Goal: Task Accomplishment & Management: Manage account settings

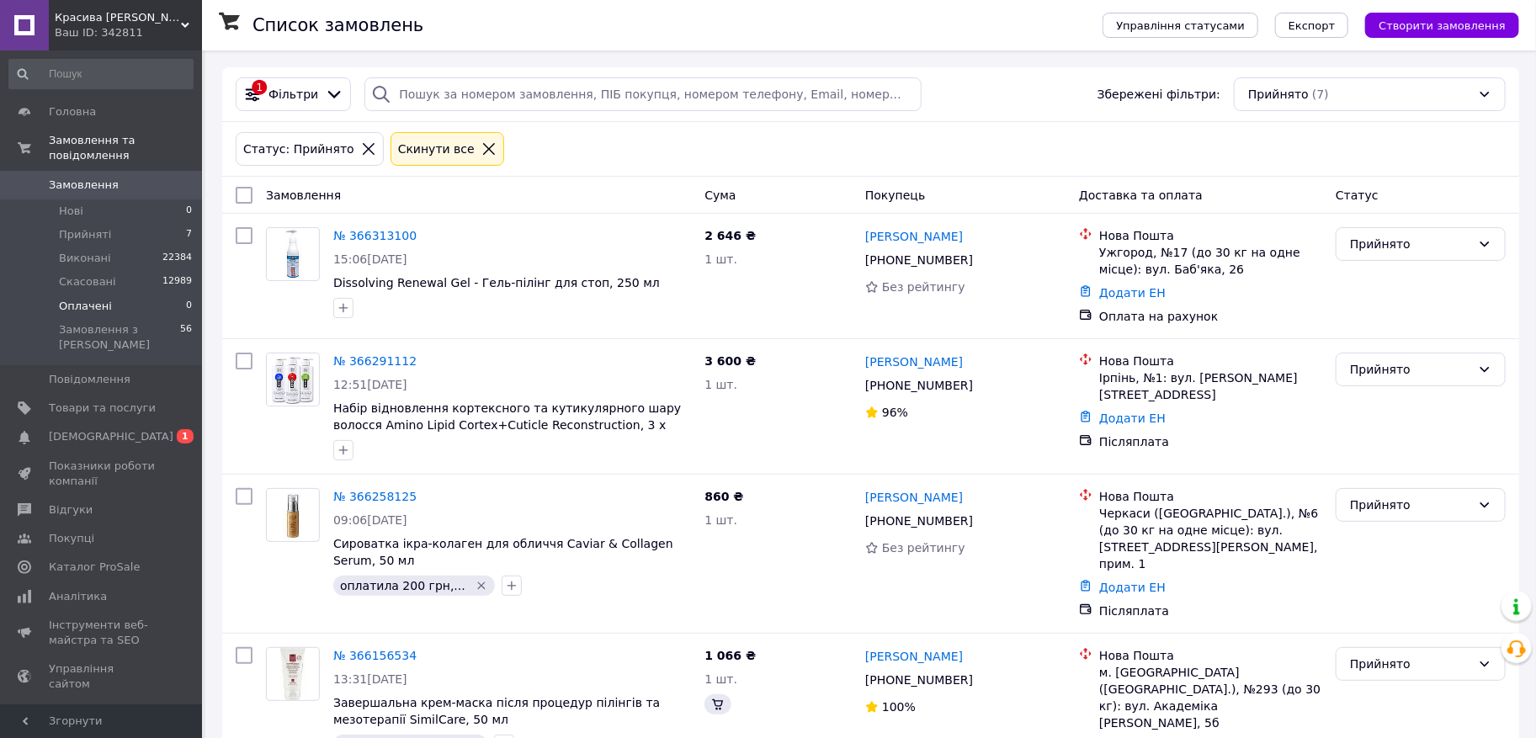
scroll to position [82, 0]
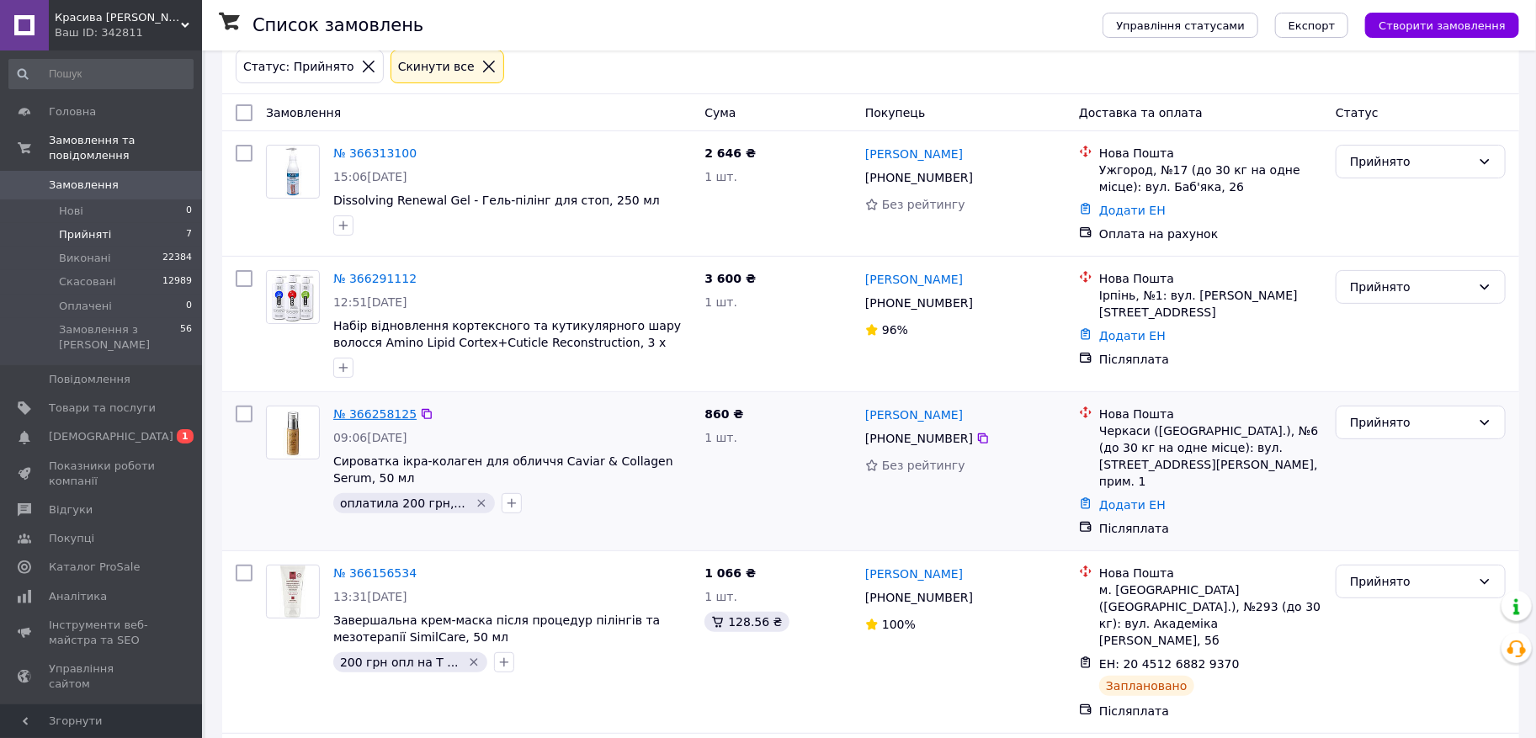
click at [381, 413] on link "№ 366258125" at bounding box center [374, 413] width 83 height 13
click at [108, 429] on span "[DEMOGRAPHIC_DATA]" at bounding box center [111, 436] width 125 height 15
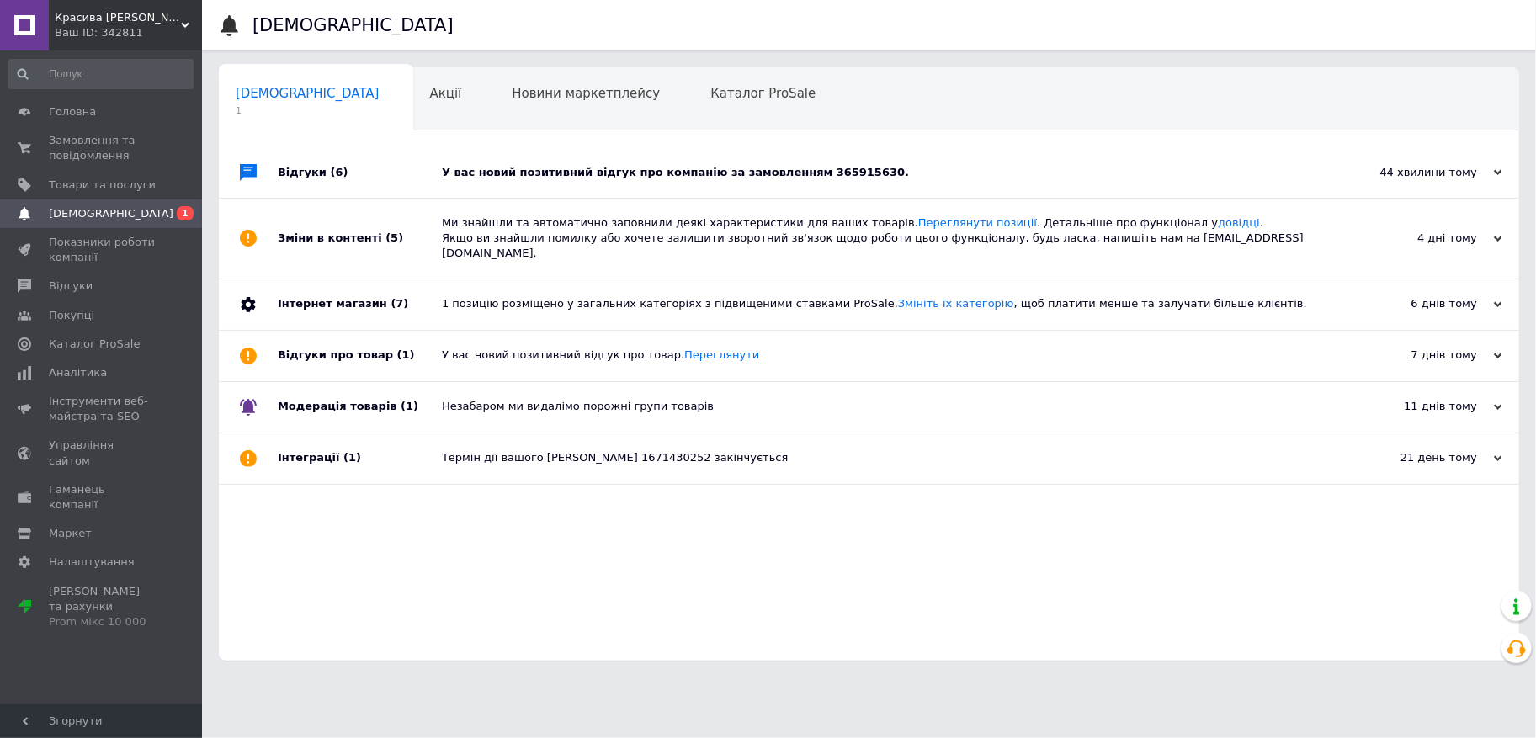
click at [604, 183] on div "У вас новий позитивний відгук про компанію за замовленням 365915630." at bounding box center [888, 172] width 892 height 51
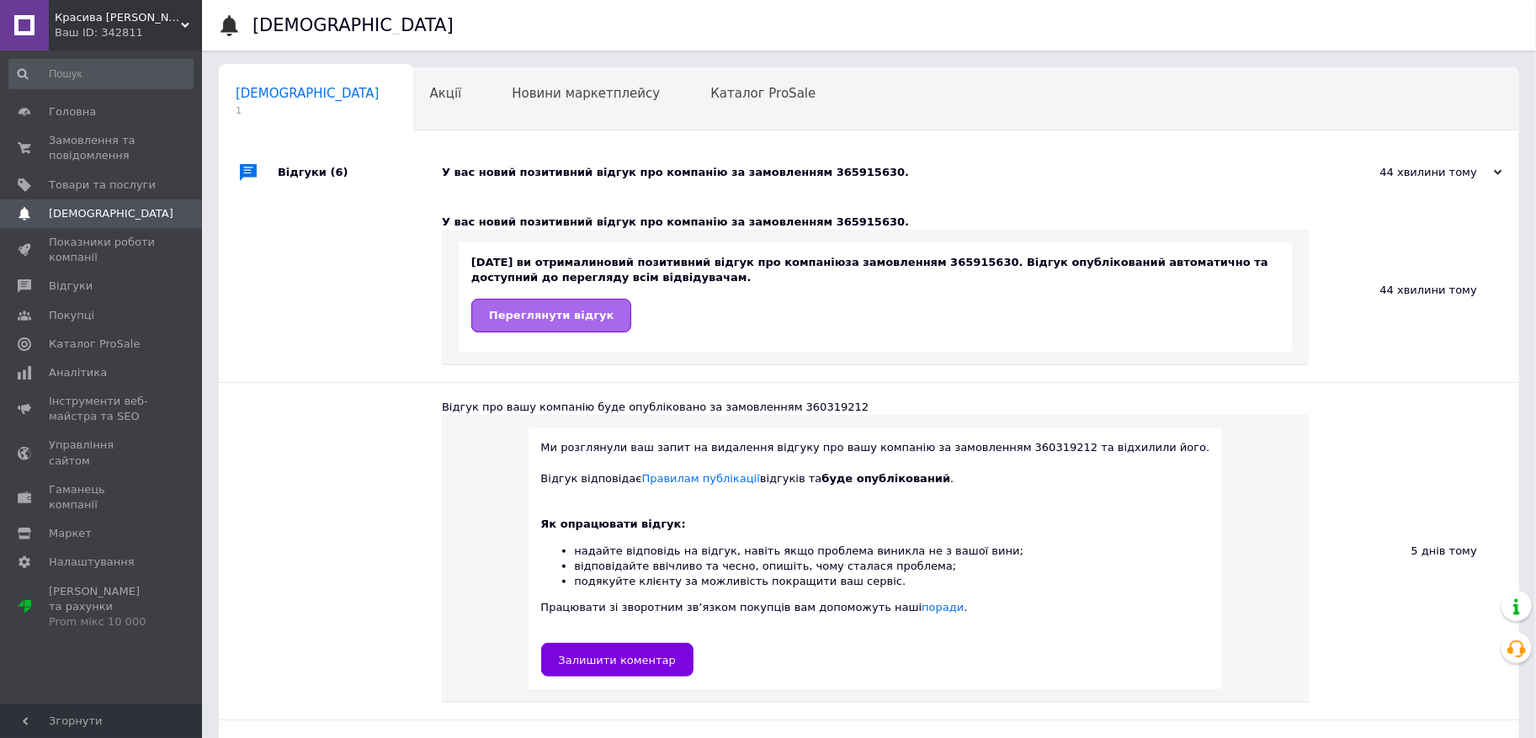
click at [561, 319] on span "Переглянути відгук" at bounding box center [551, 315] width 125 height 13
click at [430, 97] on span "Акції" at bounding box center [446, 93] width 32 height 15
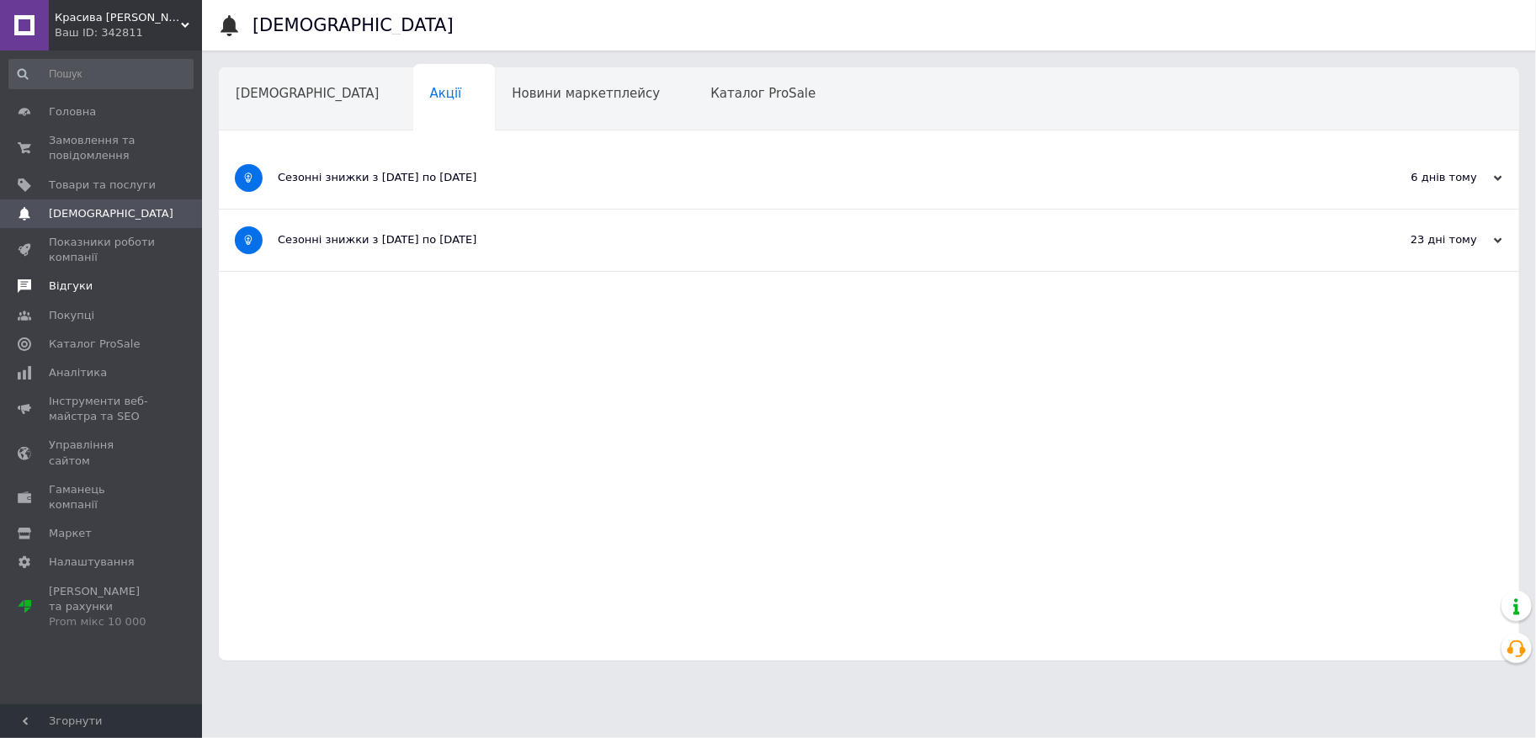
click at [70, 287] on span "Відгуки" at bounding box center [71, 286] width 44 height 15
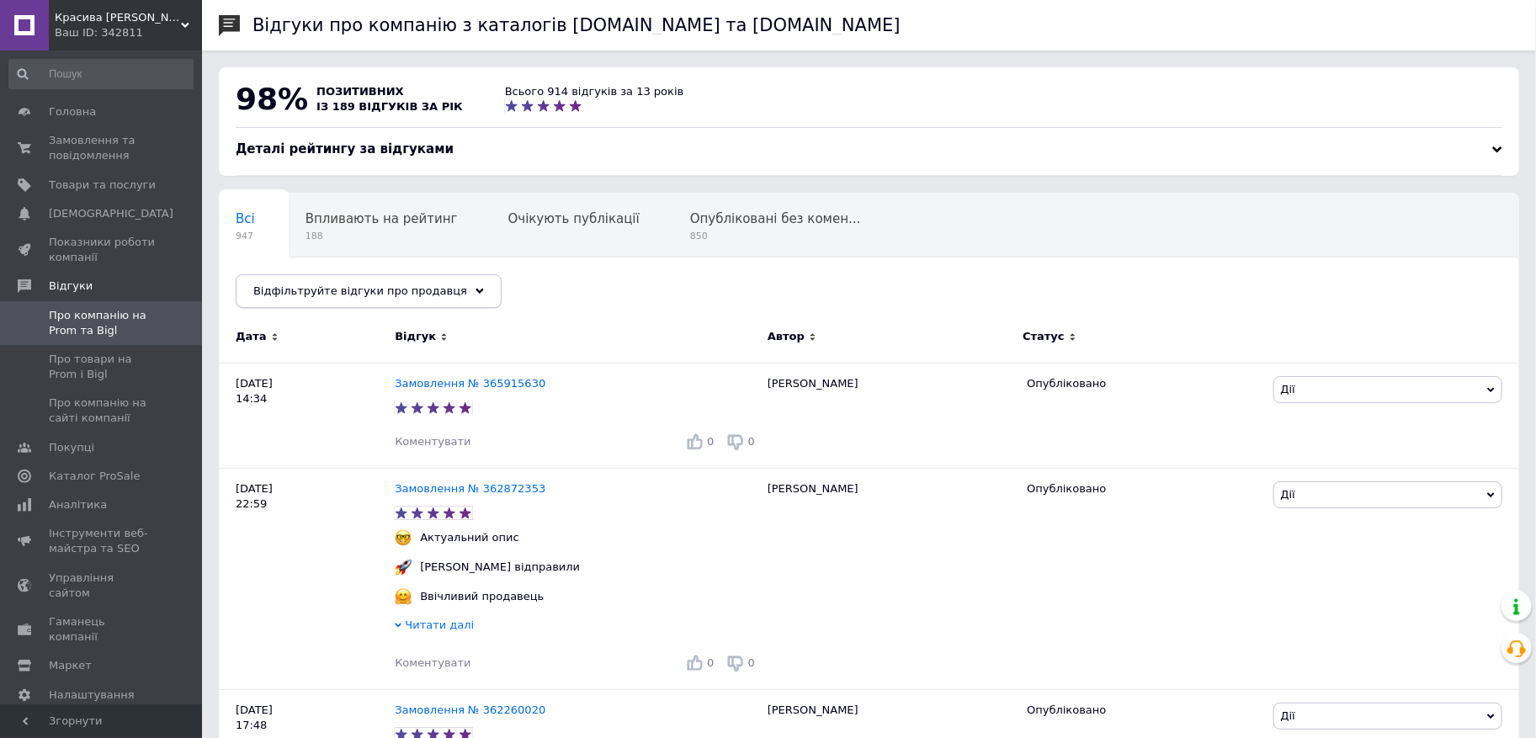
click at [469, 290] on div "Відфільтруйте відгуки про продавця" at bounding box center [369, 291] width 266 height 34
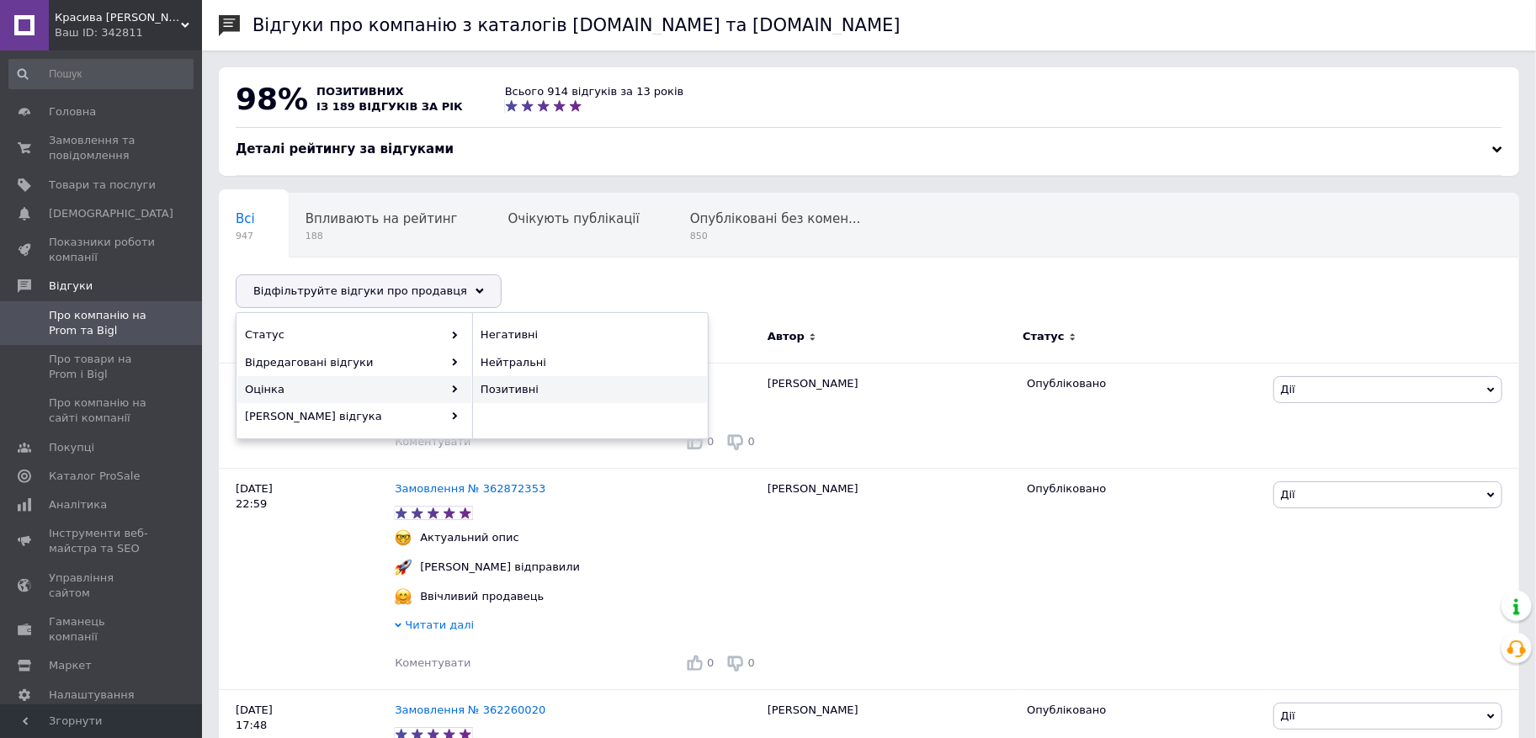
drag, startPoint x: 458, startPoint y: 388, endPoint x: 476, endPoint y: 380, distance: 20.0
click at [458, 388] on icon at bounding box center [455, 390] width 8 height 8
click at [526, 332] on span "Негативні" at bounding box center [588, 334] width 215 height 15
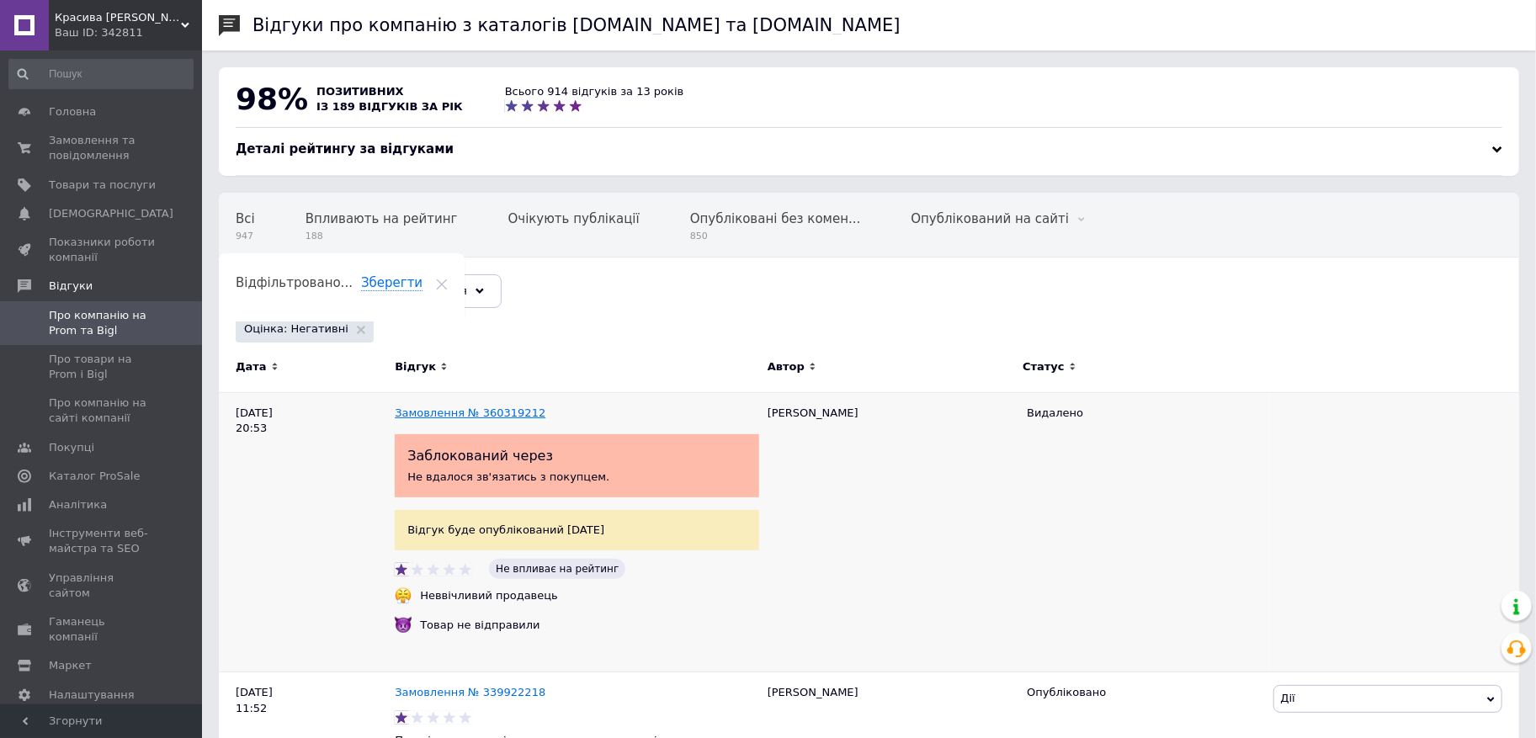
click at [514, 407] on link "Замовлення № 360319212" at bounding box center [470, 413] width 151 height 13
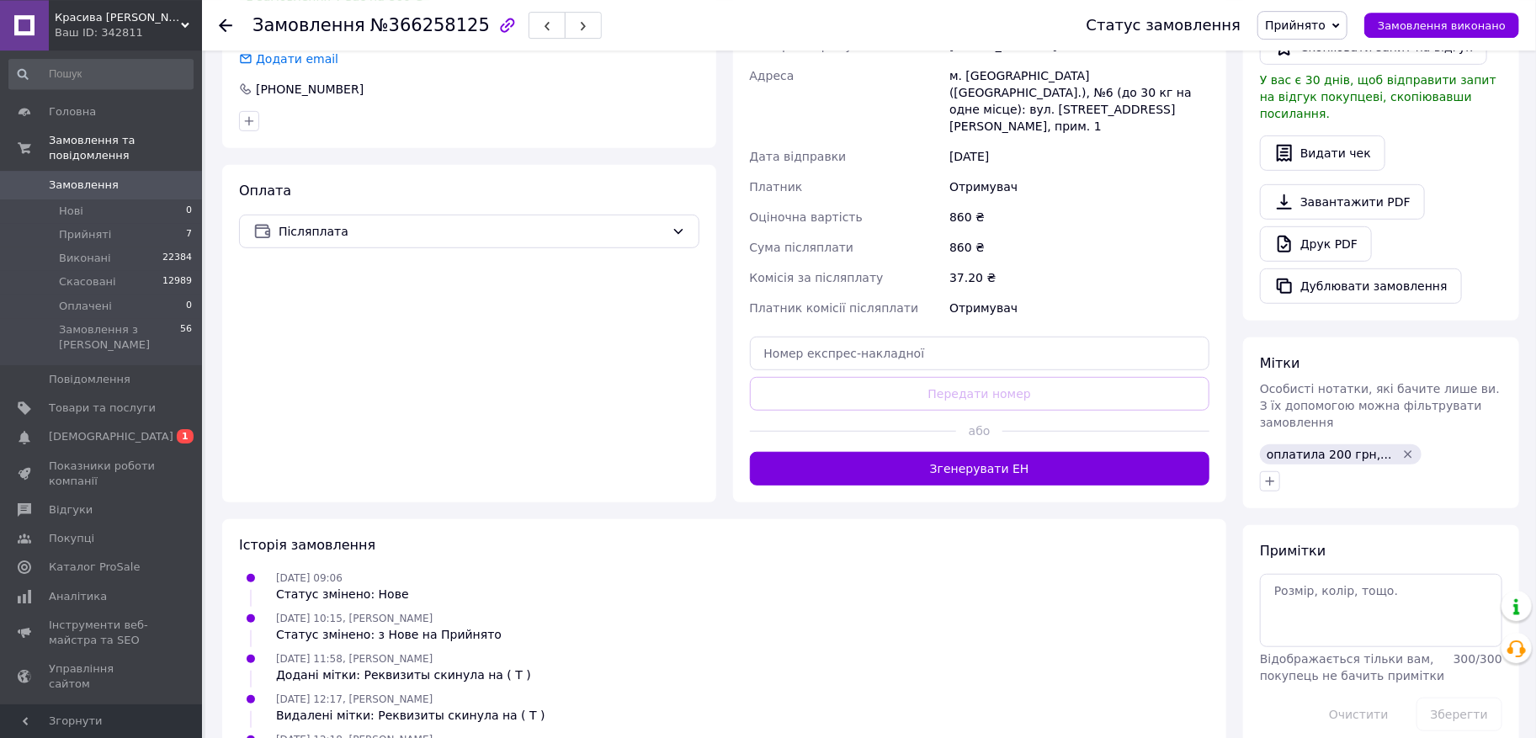
scroll to position [469, 0]
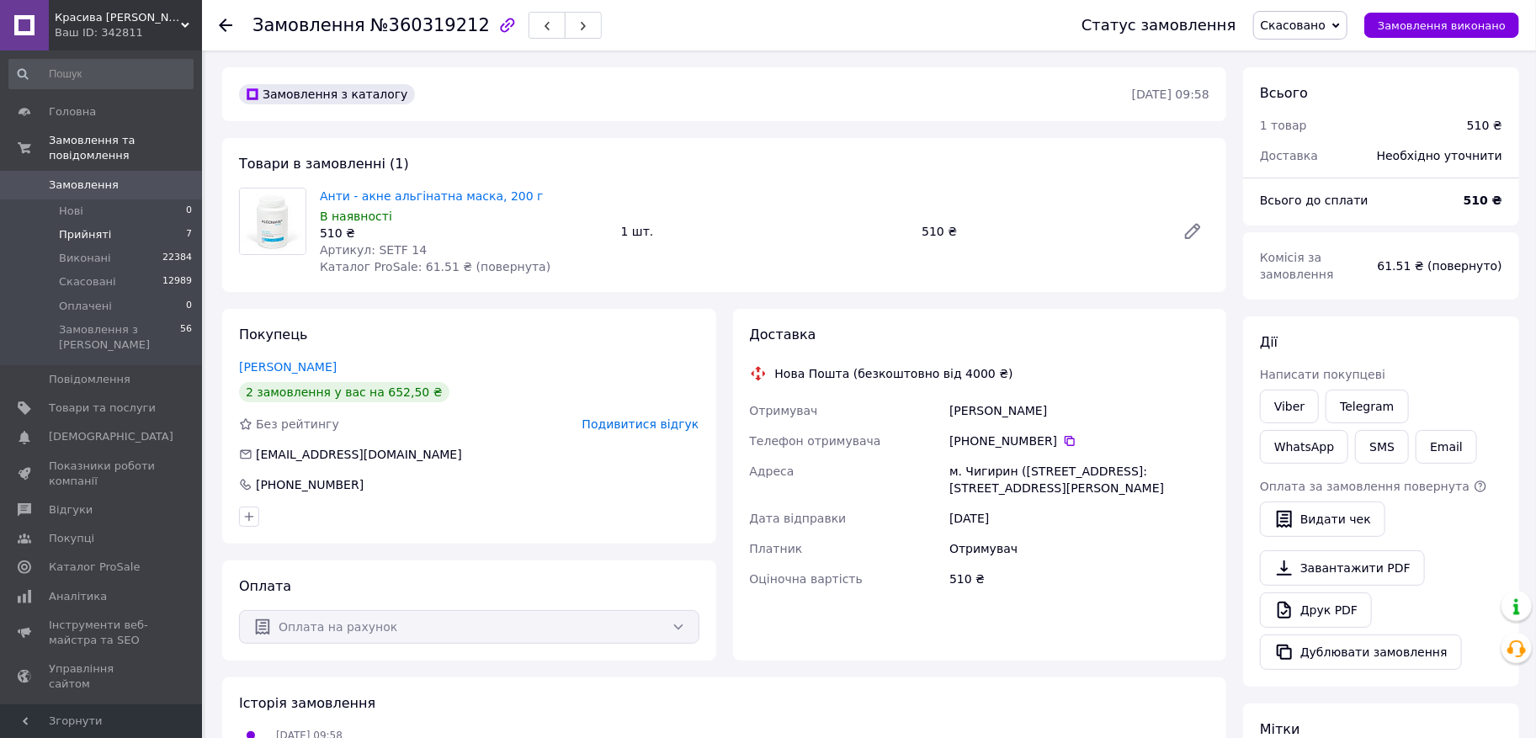
click at [72, 237] on span "Прийняті" at bounding box center [85, 234] width 52 height 15
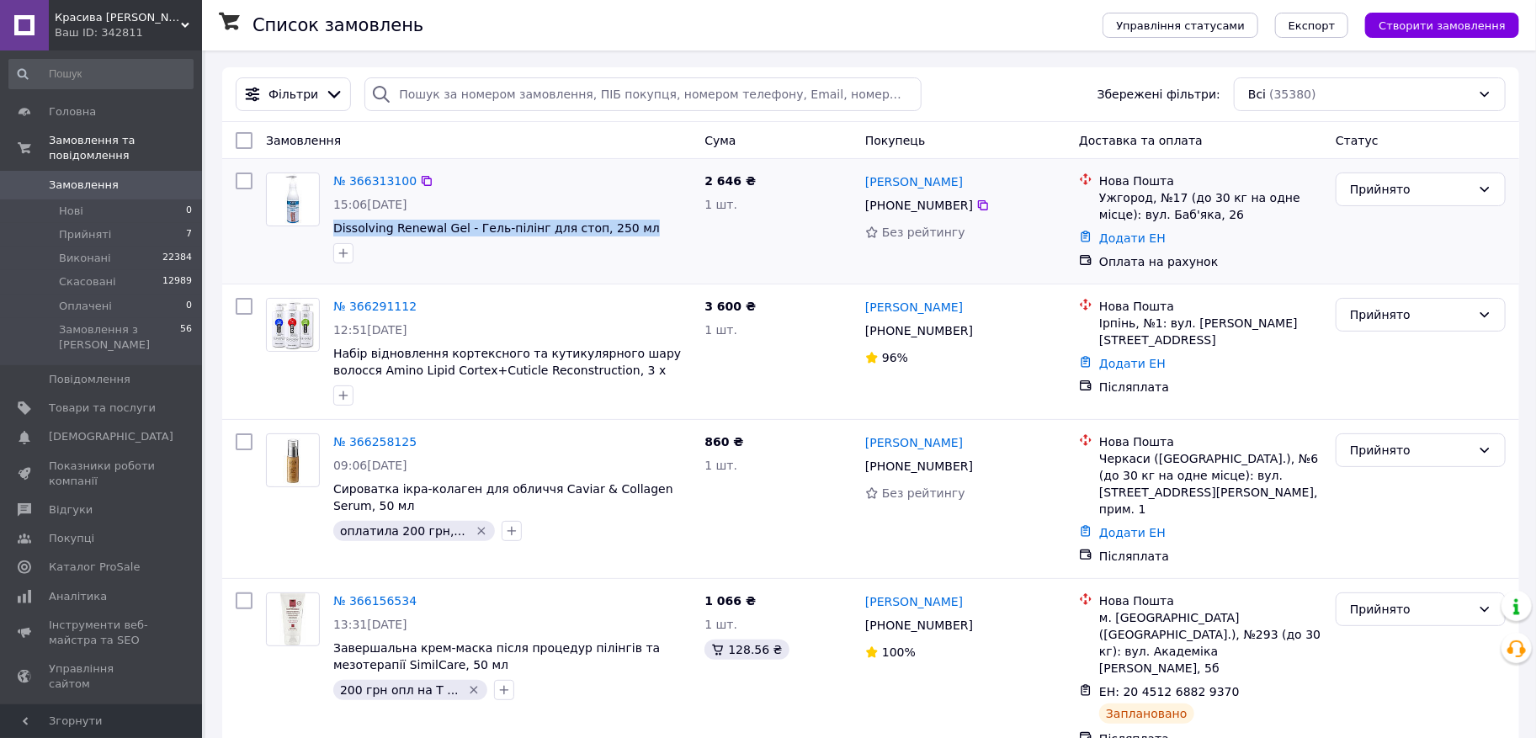
drag, startPoint x: 648, startPoint y: 230, endPoint x: 332, endPoint y: 225, distance: 315.7
click at [333, 225] on span "Dissolving Renewal Gel - Гель-пілінг для стоп, 250 мл" at bounding box center [512, 228] width 358 height 17
copy span "Dissolving Renewal Gel - Гель-пілінг для стоп, 250 мл"
click at [455, 231] on span "Dissolving Renewal Gel - Гель-пілінг для стоп, 250 мл" at bounding box center [496, 227] width 327 height 13
click at [362, 183] on link "№ 366313100" at bounding box center [374, 180] width 83 height 13
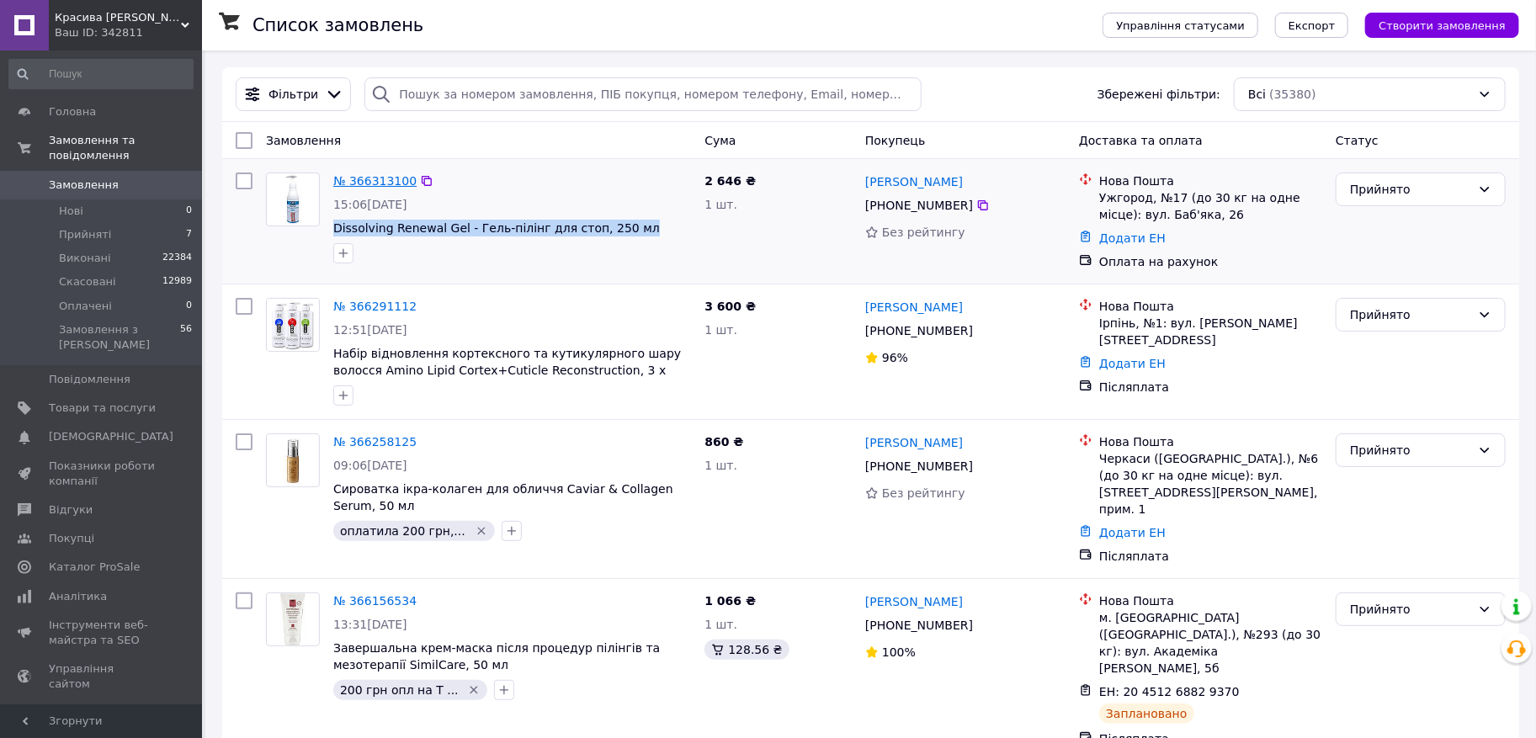
click at [396, 179] on link "№ 366313100" at bounding box center [374, 180] width 83 height 13
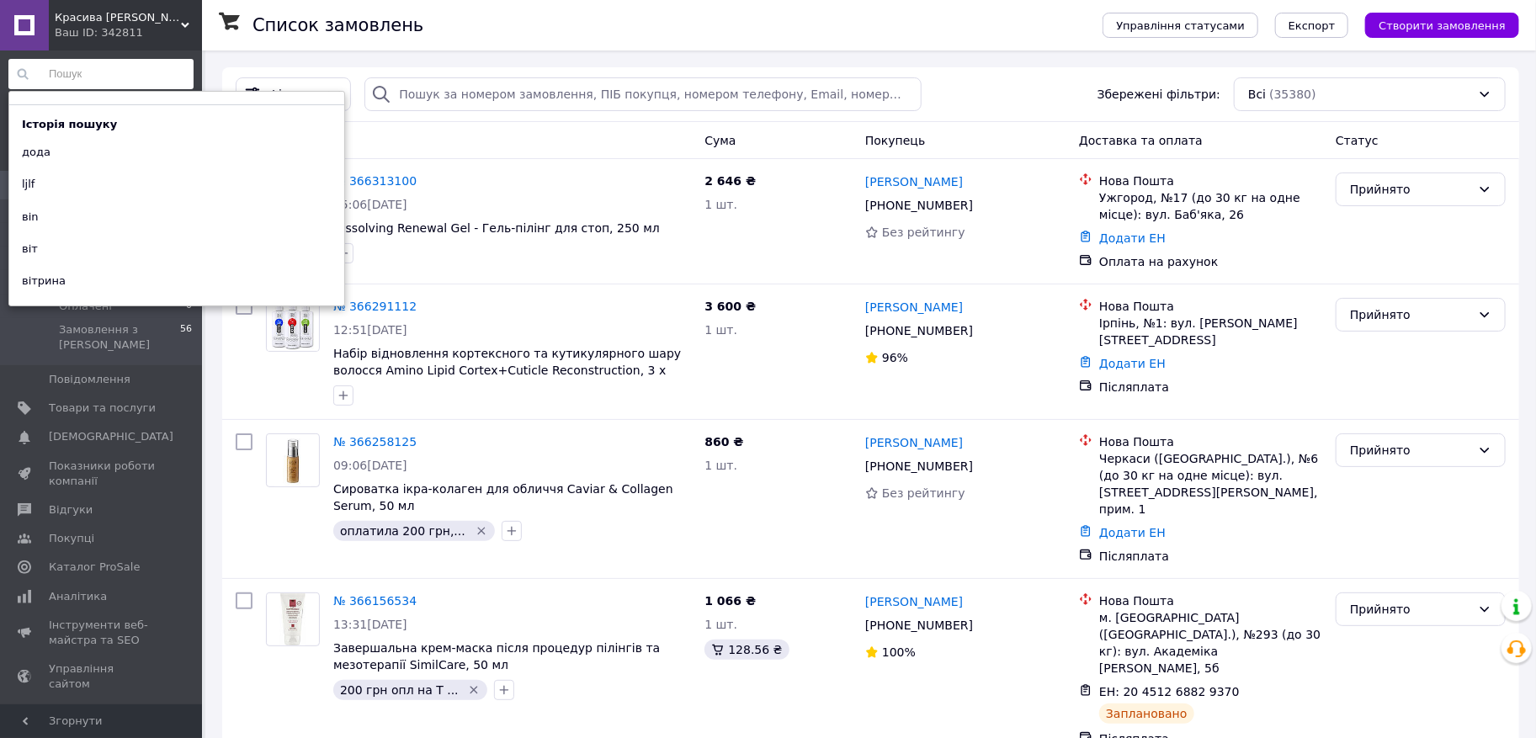
click at [104, 78] on input at bounding box center [100, 74] width 185 height 30
click at [46, 155] on div "дода" at bounding box center [36, 153] width 54 height 24
type input "дода"
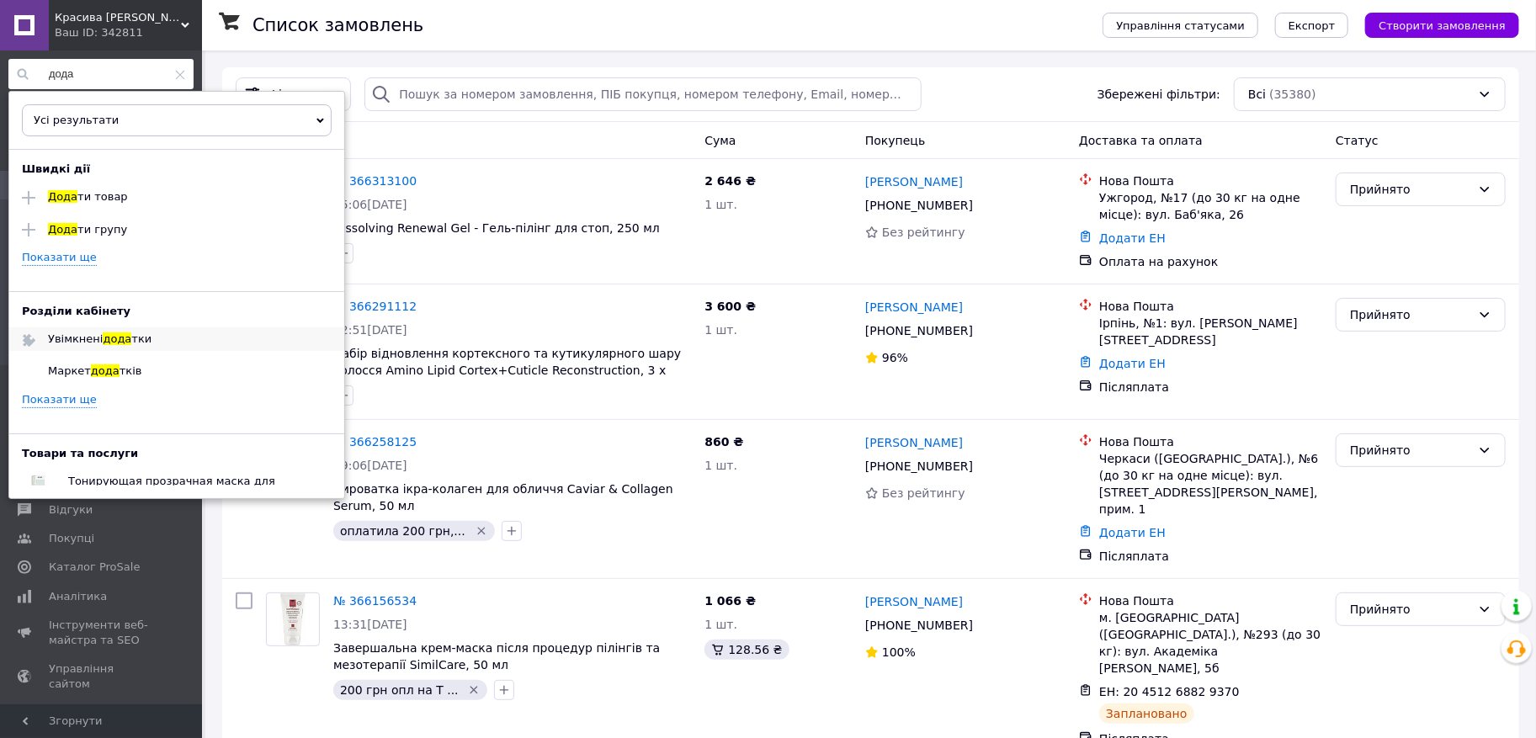
click at [135, 344] on span "тки" at bounding box center [141, 338] width 20 height 13
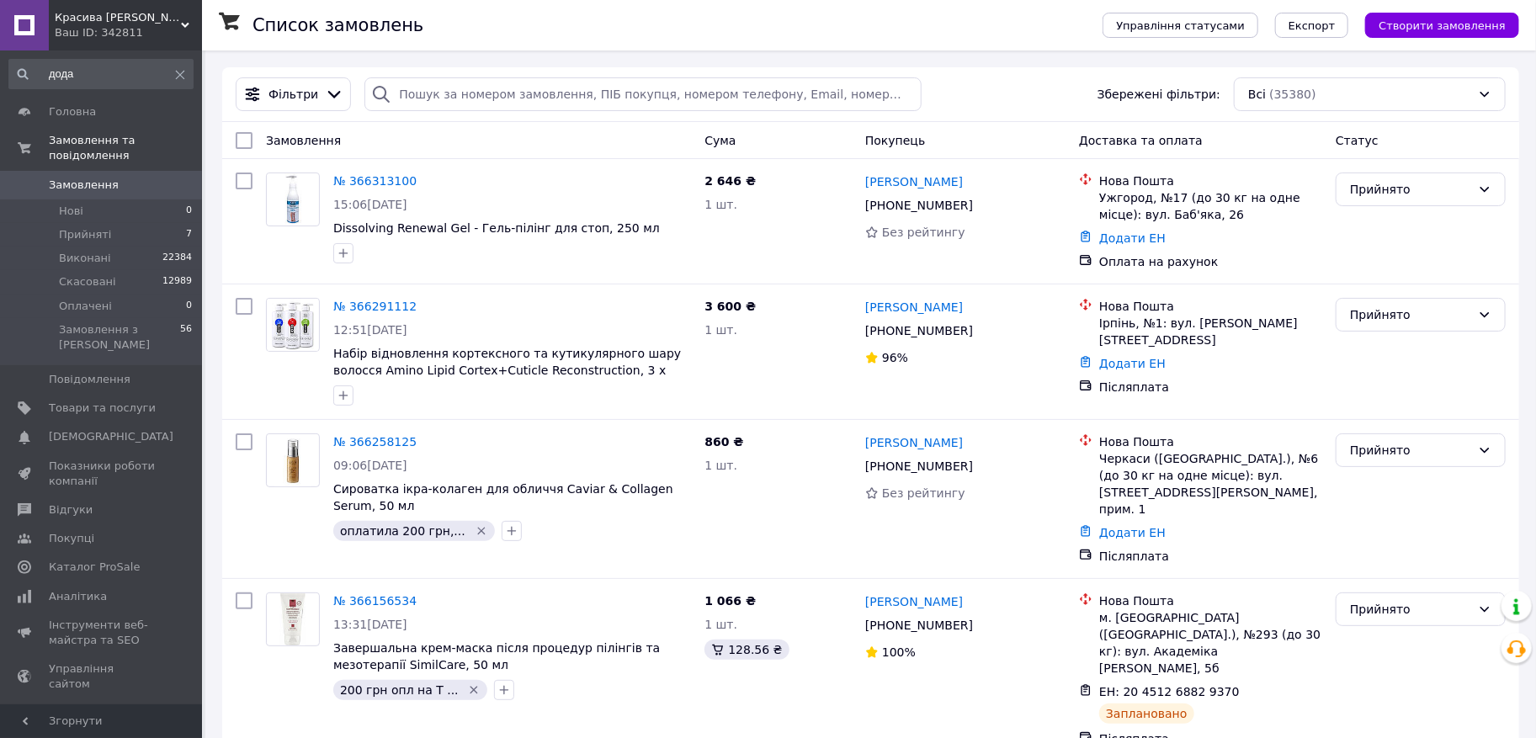
click at [375, 306] on link "№ 366291112" at bounding box center [374, 306] width 83 height 13
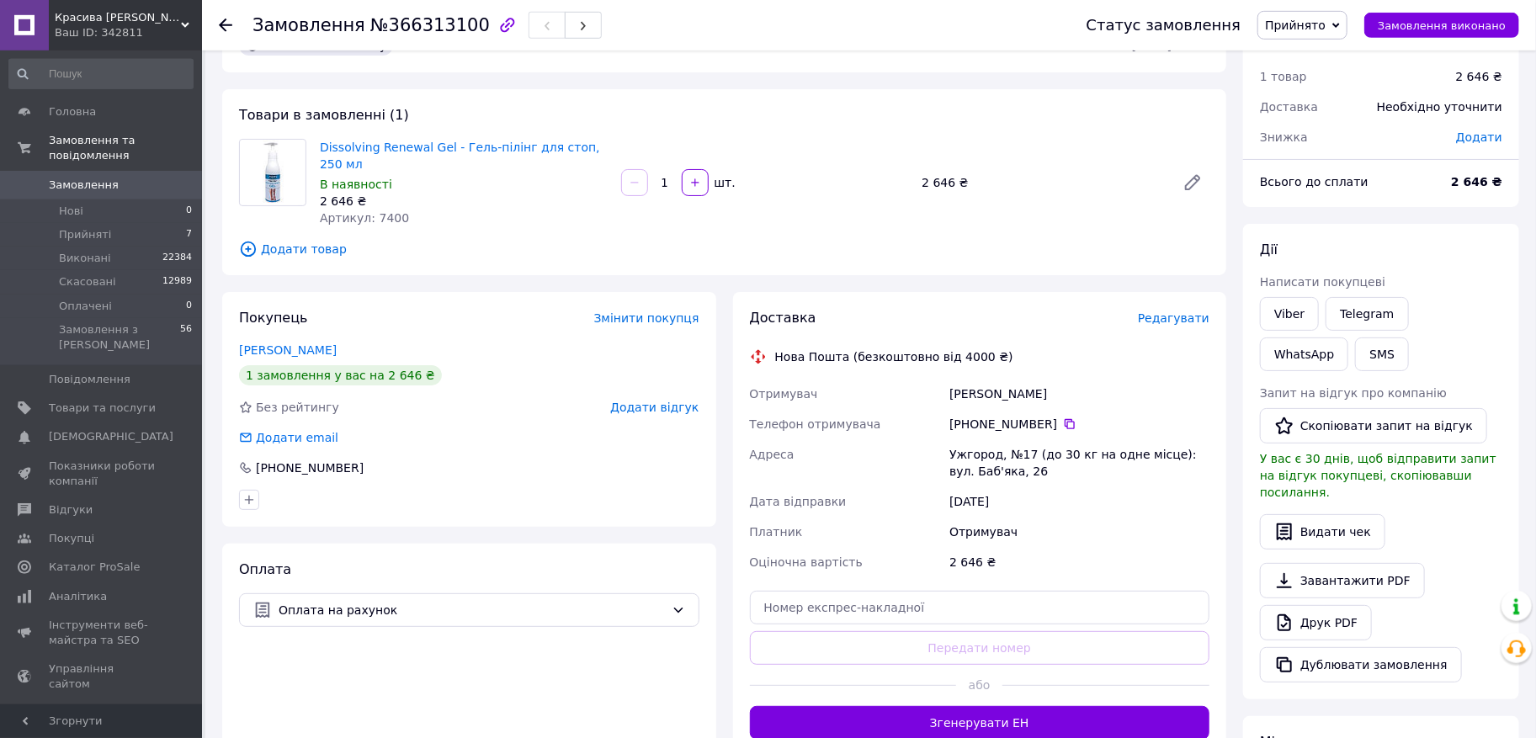
scroll to position [15, 0]
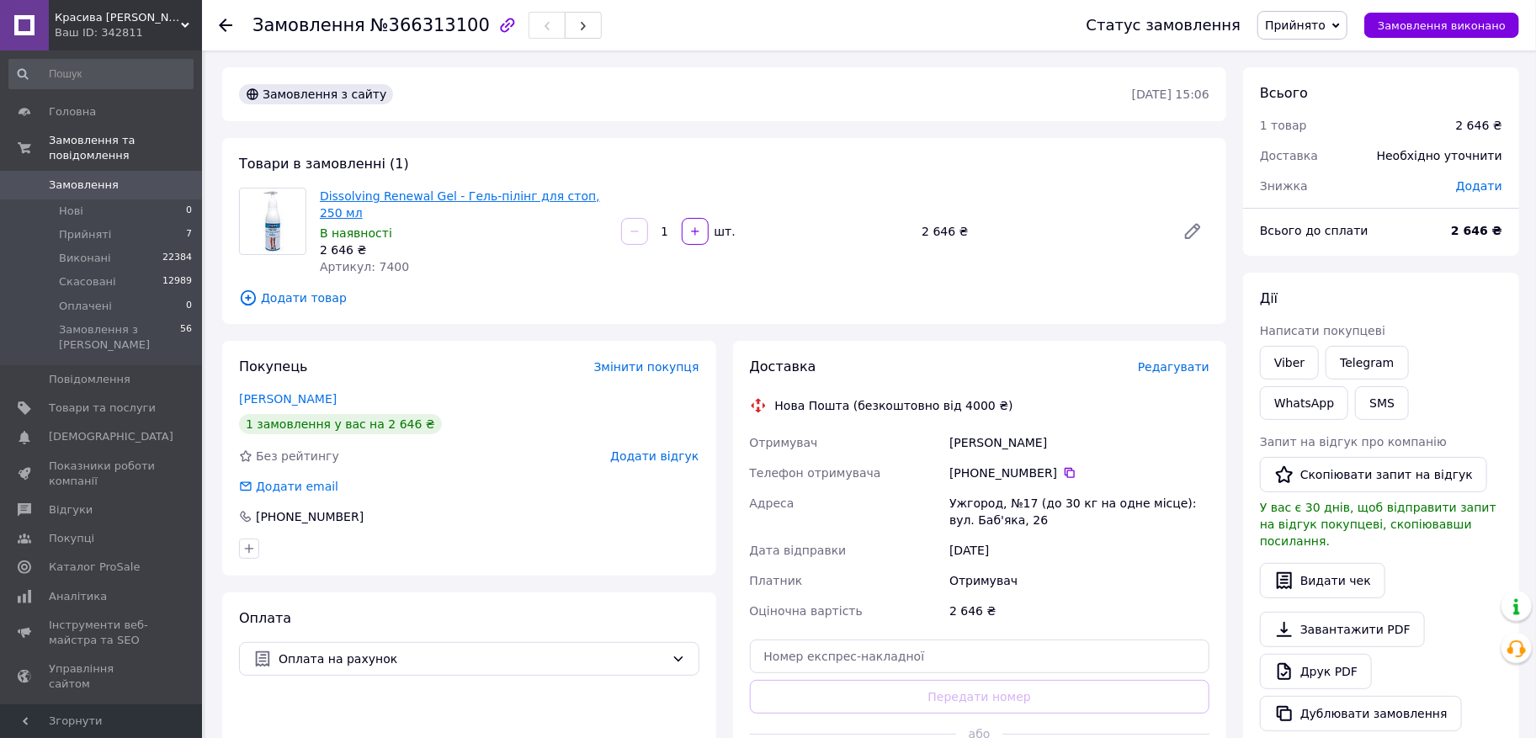
click at [502, 194] on link "Dissolving Renewal Gel - Гель-пілінг для стоп, 250 мл" at bounding box center [460, 204] width 280 height 30
click at [300, 402] on link "Літвін Альбіна" at bounding box center [288, 398] width 98 height 13
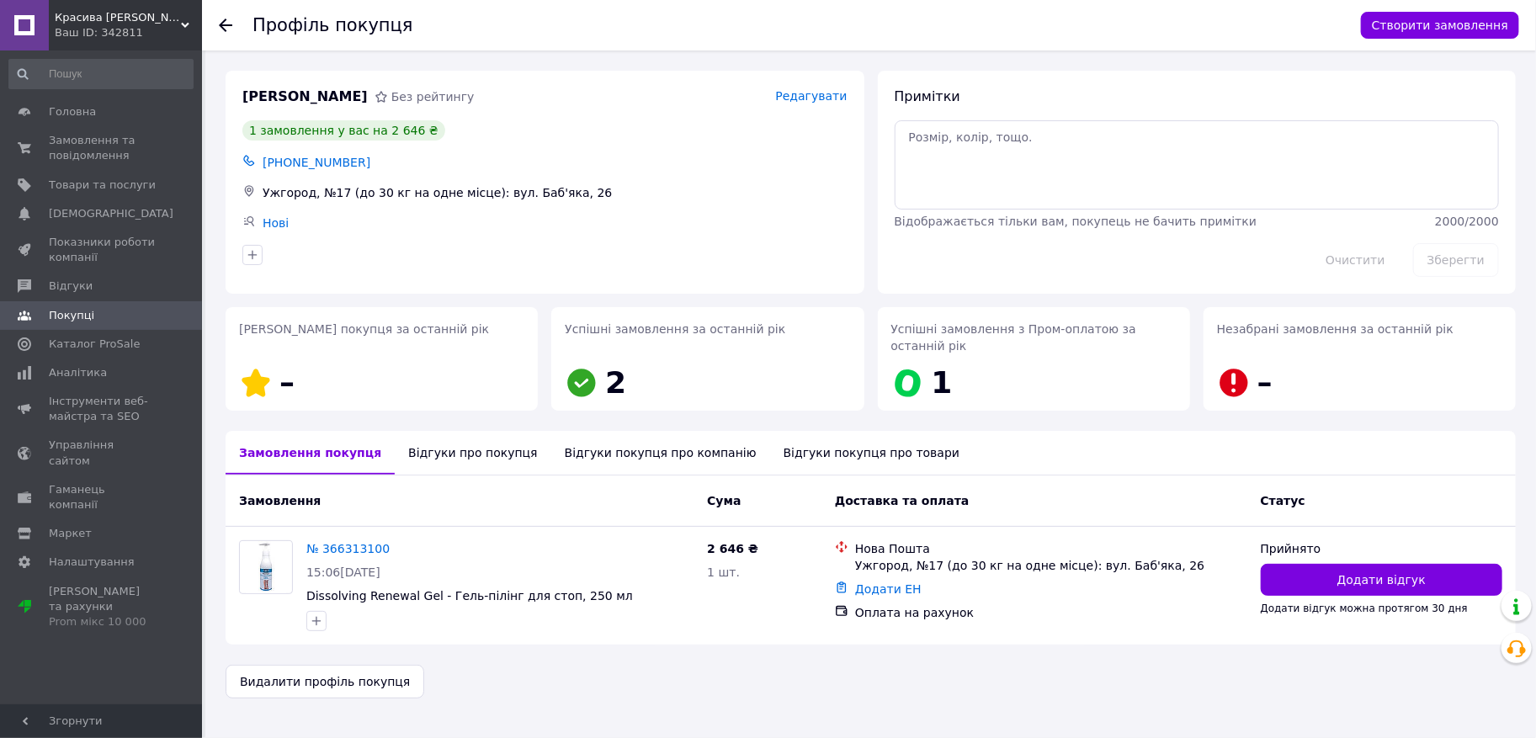
click at [491, 455] on div "Відгуки про покупця" at bounding box center [473, 453] width 156 height 44
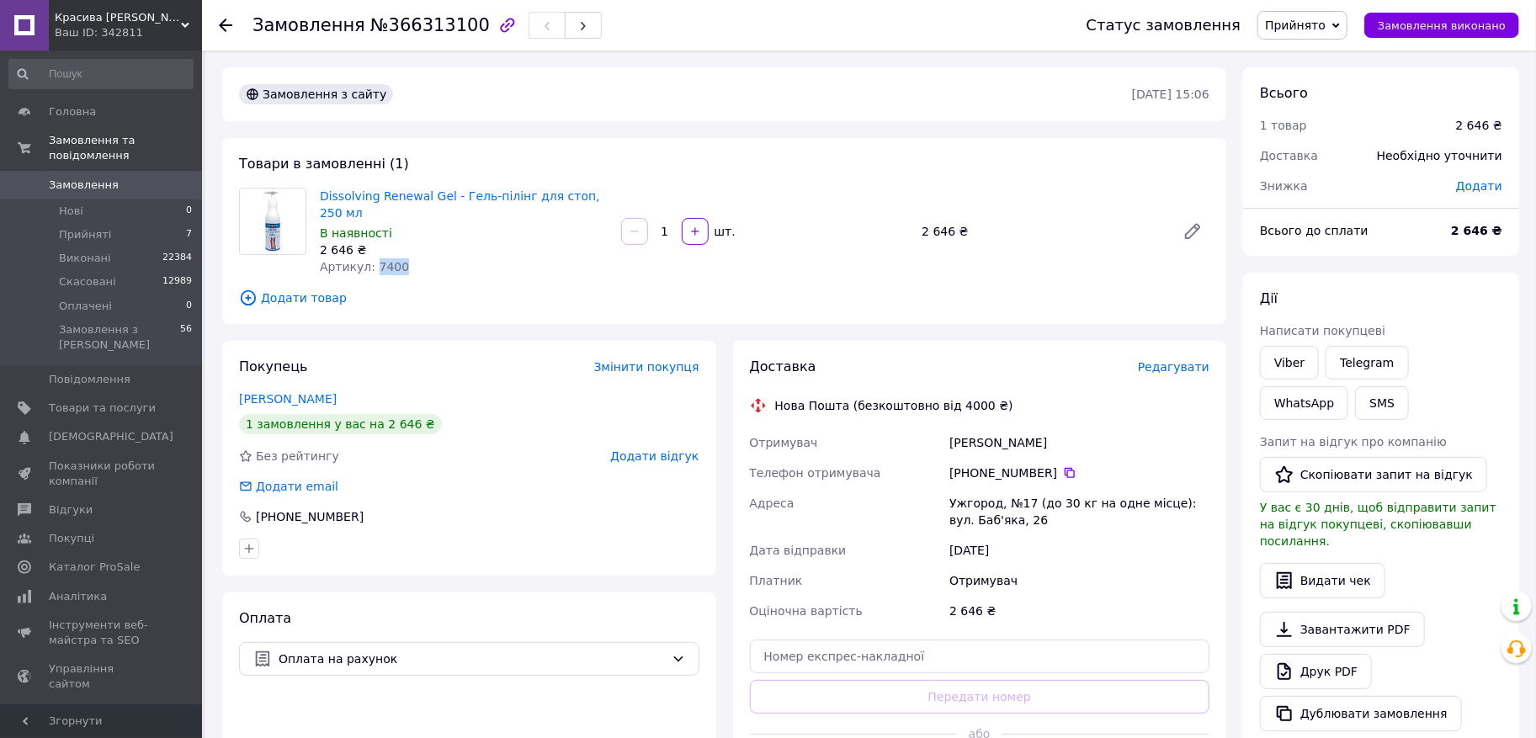
drag, startPoint x: 375, startPoint y: 267, endPoint x: 402, endPoint y: 264, distance: 27.1
click at [402, 264] on div "Артикул: 7400" at bounding box center [464, 266] width 288 height 17
copy span "7400"
click at [141, 401] on span "Товари та послуги" at bounding box center [102, 408] width 107 height 15
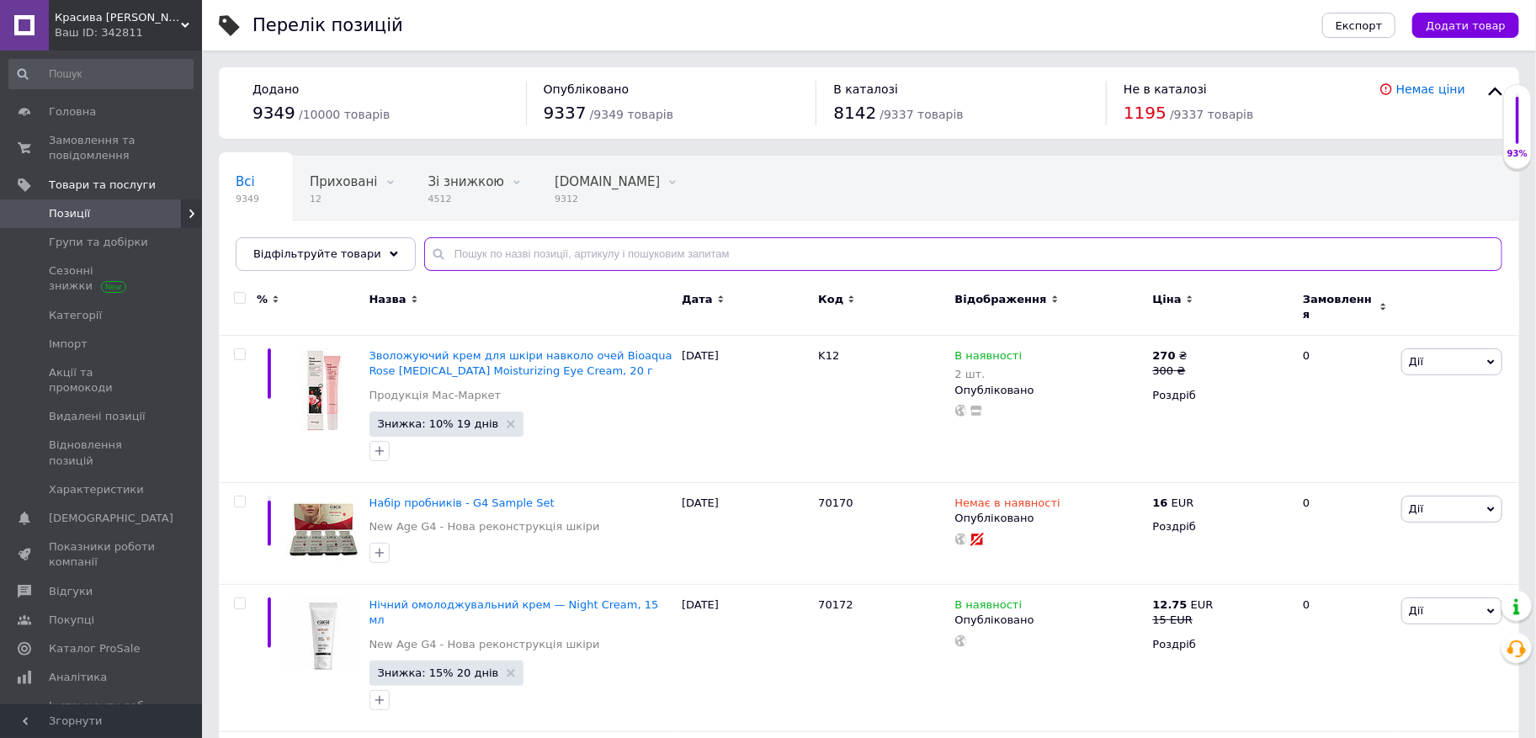
click at [614, 257] on input "text" at bounding box center [963, 254] width 1078 height 34
paste input "7400"
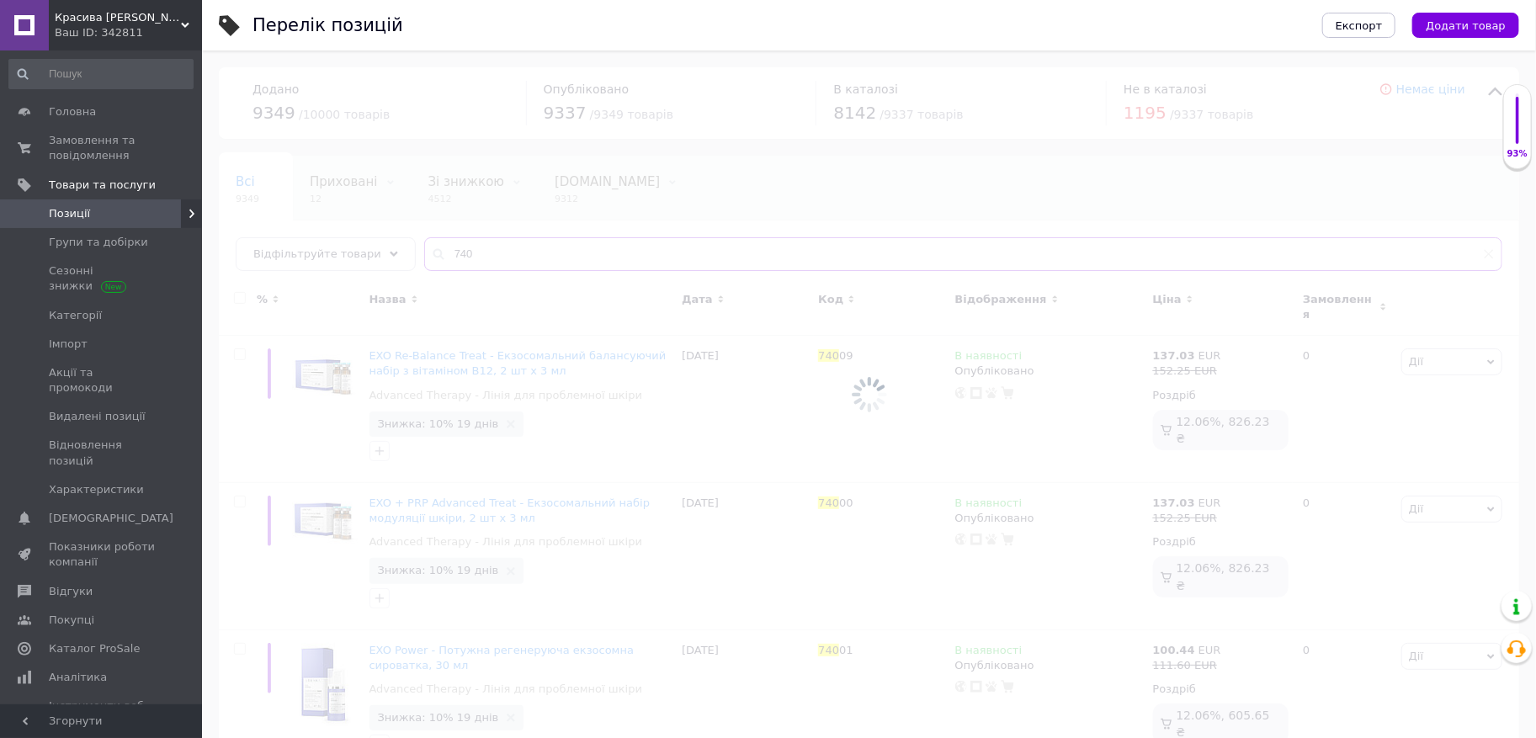
type input "7400"
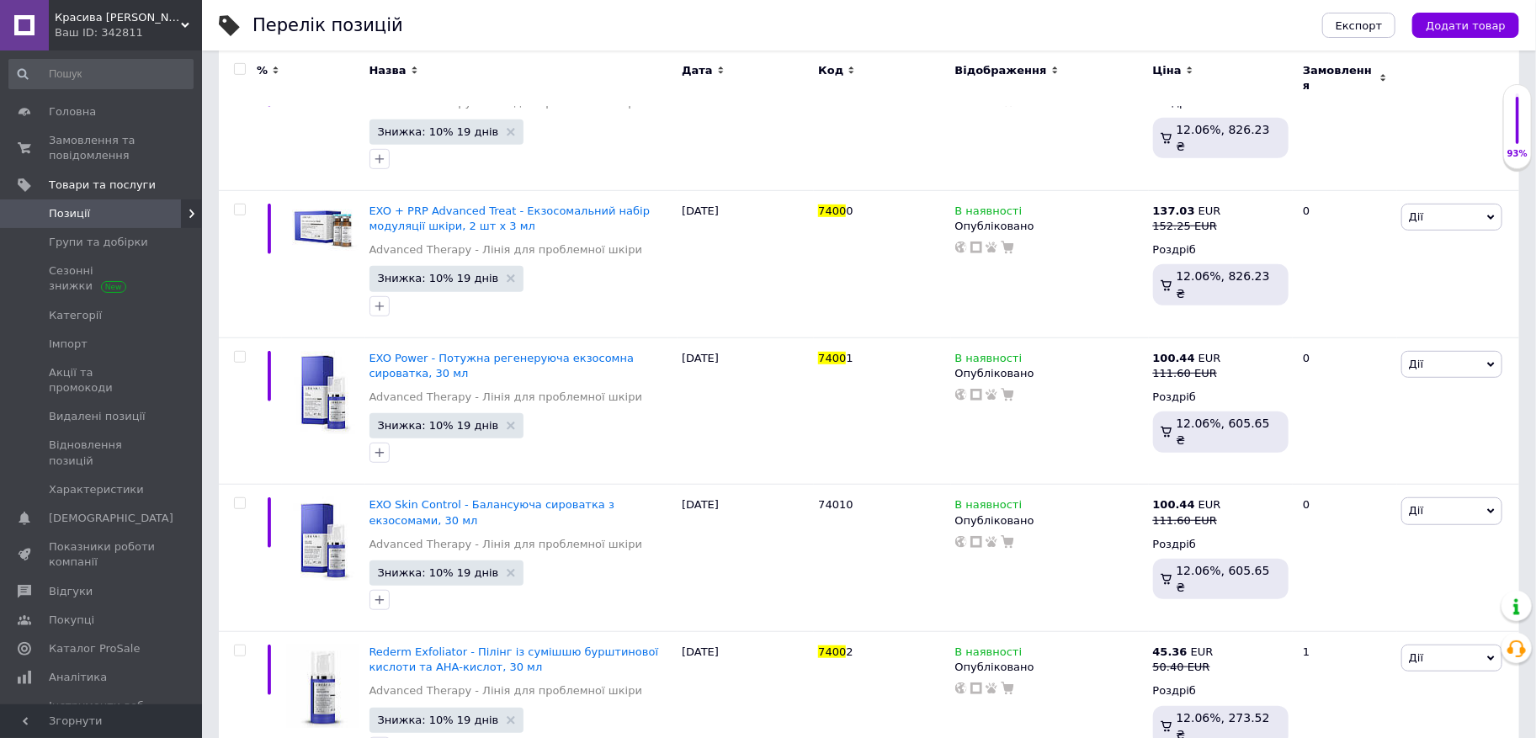
scroll to position [631, 0]
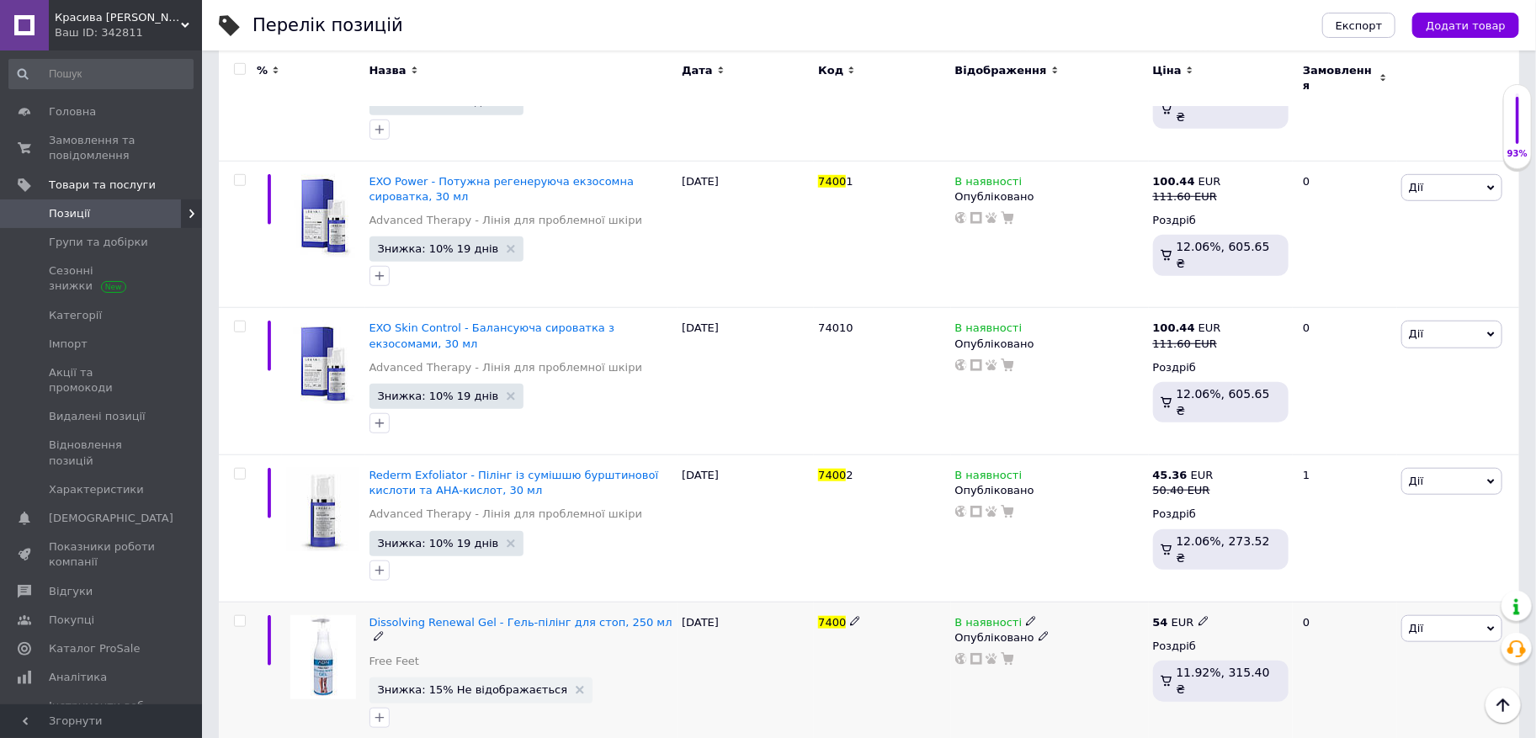
click at [1029, 616] on icon at bounding box center [1031, 621] width 10 height 10
click at [1119, 624] on li "Немає в наявності" at bounding box center [1128, 636] width 160 height 24
click at [1361, 673] on div "0" at bounding box center [1345, 675] width 104 height 146
click at [63, 157] on span "Замовлення та повідомлення" at bounding box center [102, 148] width 107 height 30
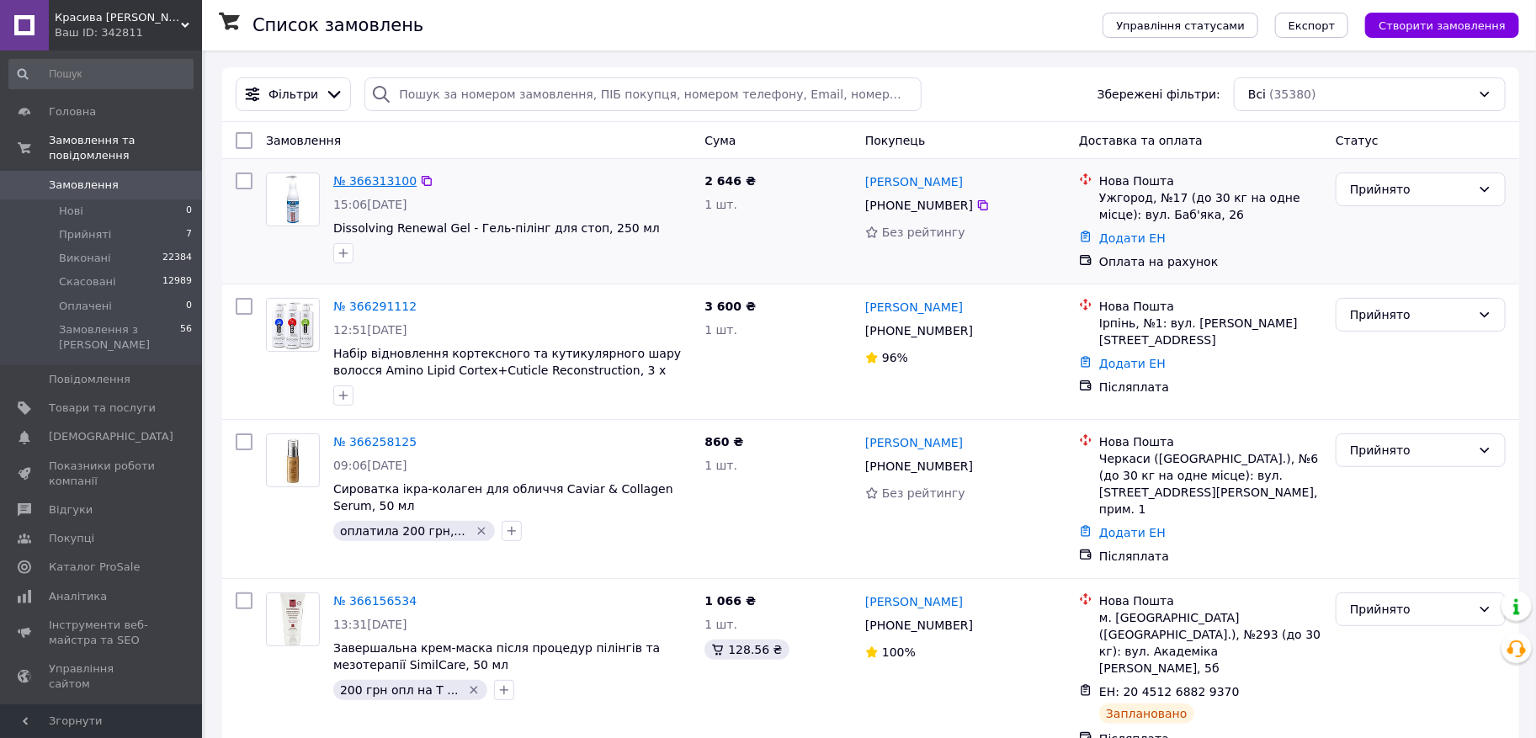
click at [389, 179] on link "№ 366313100" at bounding box center [374, 180] width 83 height 13
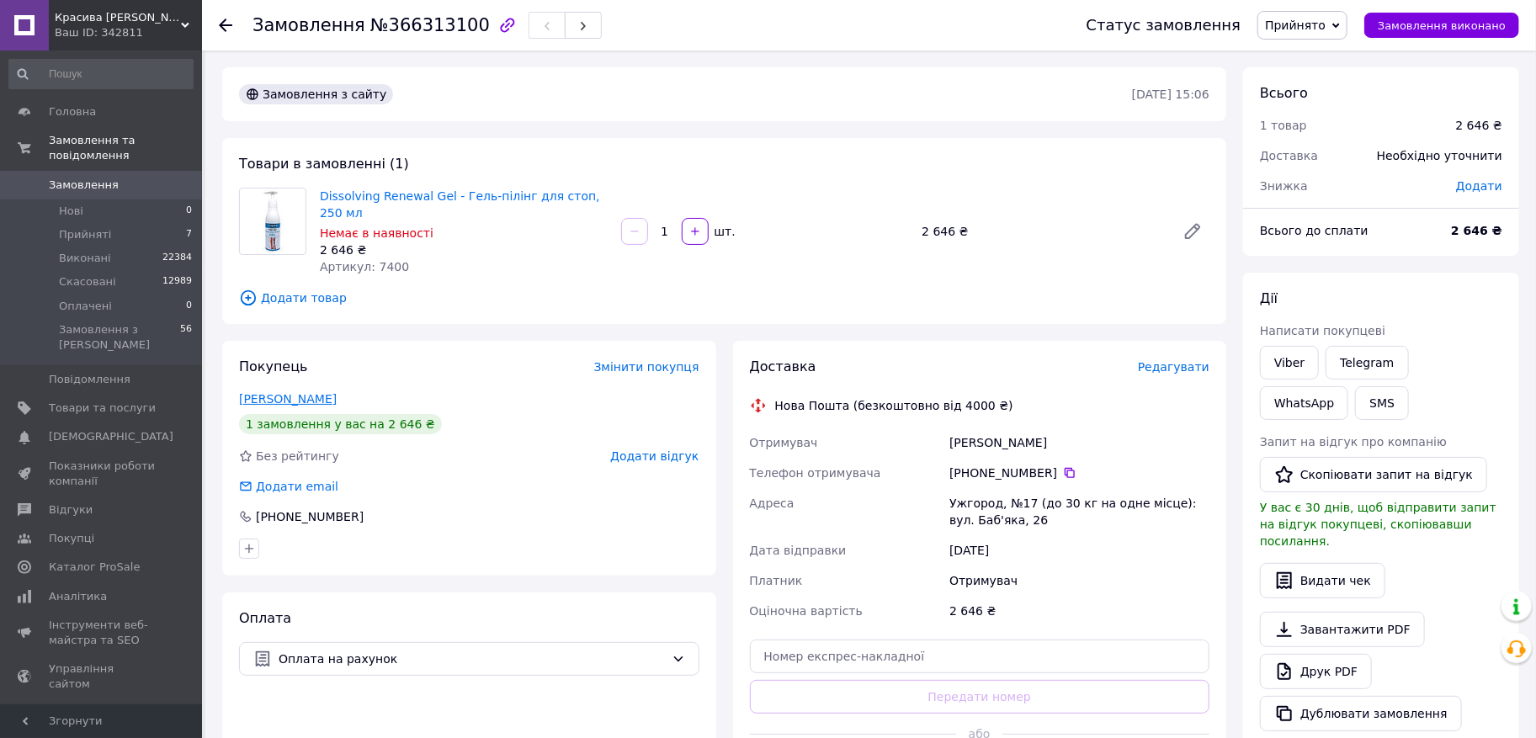
click at [296, 400] on link "Літвін Альбіна" at bounding box center [288, 398] width 98 height 13
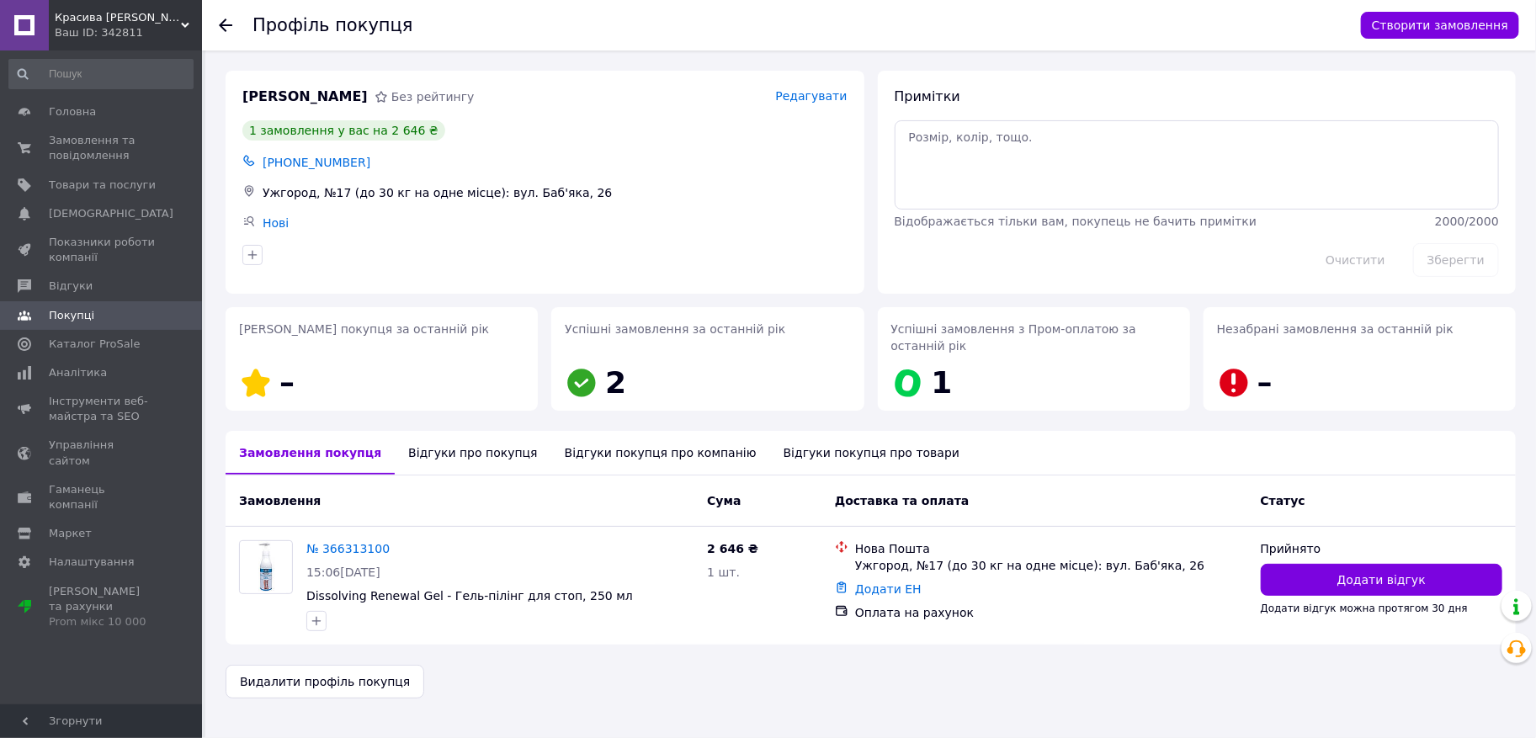
click at [444, 449] on div "Відгуки про покупця" at bounding box center [473, 453] width 156 height 44
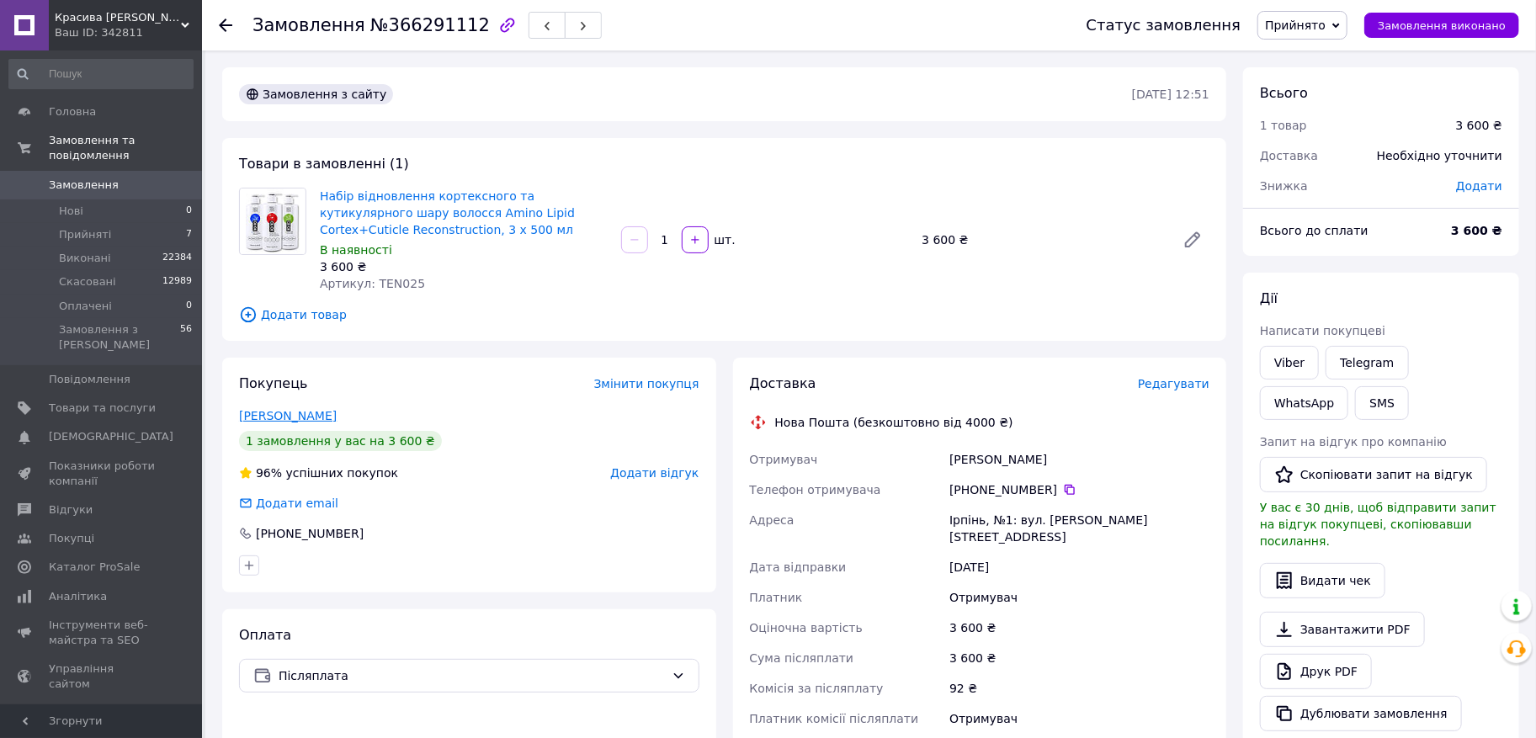
click at [310, 417] on link "[PERSON_NAME]" at bounding box center [288, 415] width 98 height 13
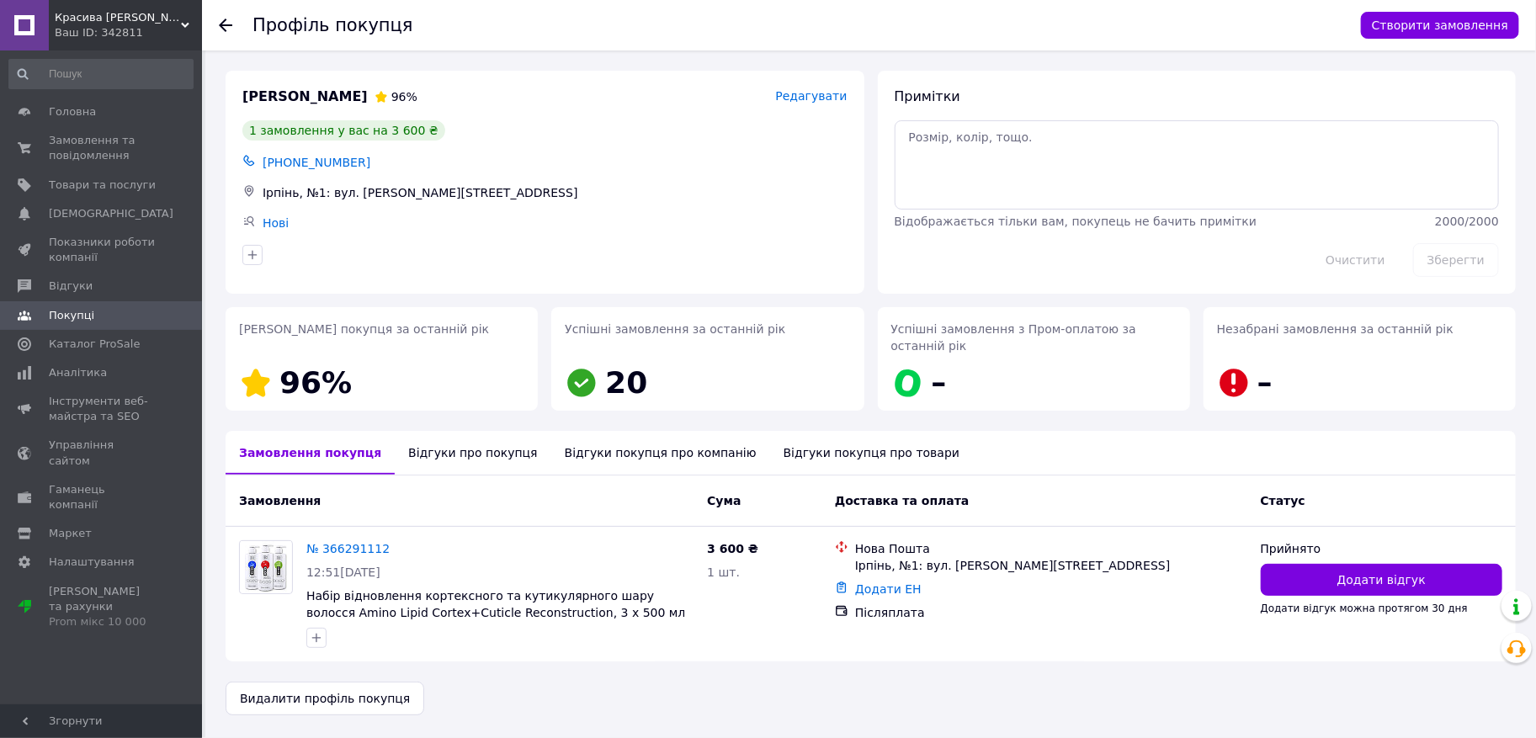
click at [444, 449] on div "Відгуки про покупця" at bounding box center [473, 453] width 156 height 44
